Goal: Transaction & Acquisition: Subscribe to service/newsletter

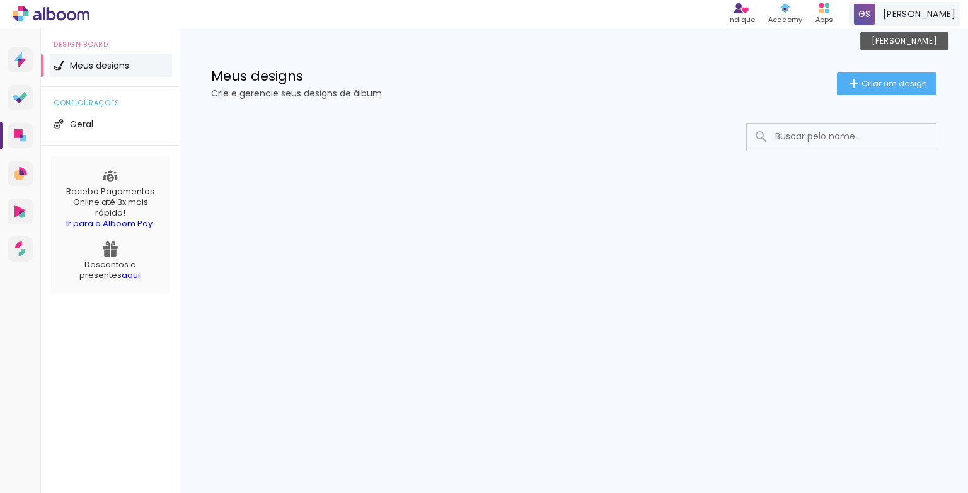
click at [875, 13] on span at bounding box center [864, 14] width 21 height 21
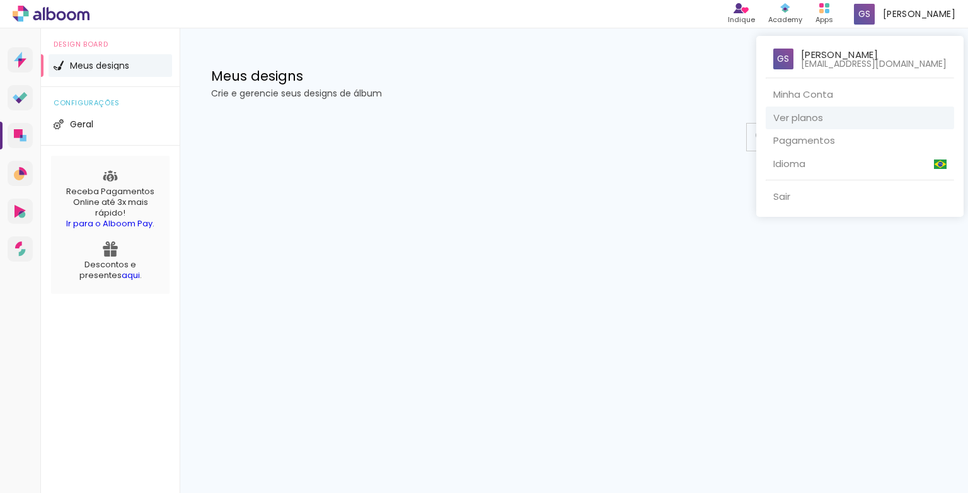
click at [799, 117] on link "Ver planos" at bounding box center [860, 118] width 188 height 23
